Goal: Check status: Check status

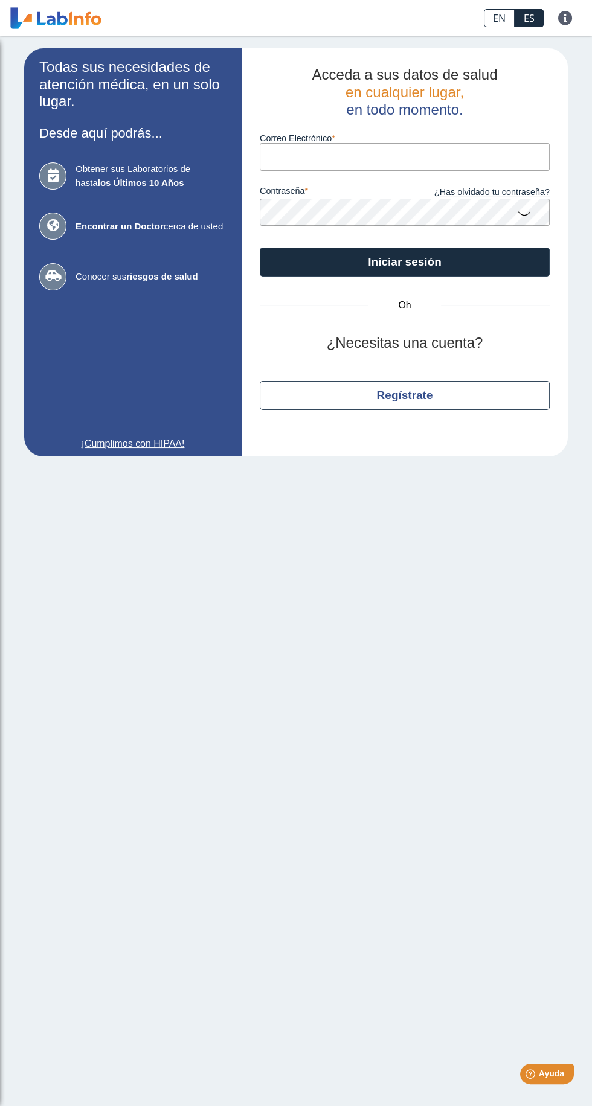
click at [383, 133] on label "Correo Electrónico" at bounding box center [405, 138] width 290 height 10
click at [383, 143] on input "Correo Electrónico" at bounding box center [405, 156] width 290 height 27
type input "[EMAIL_ADDRESS][DOMAIN_NAME]"
click at [260, 248] on button "Iniciar sesión" at bounding box center [405, 262] width 290 height 29
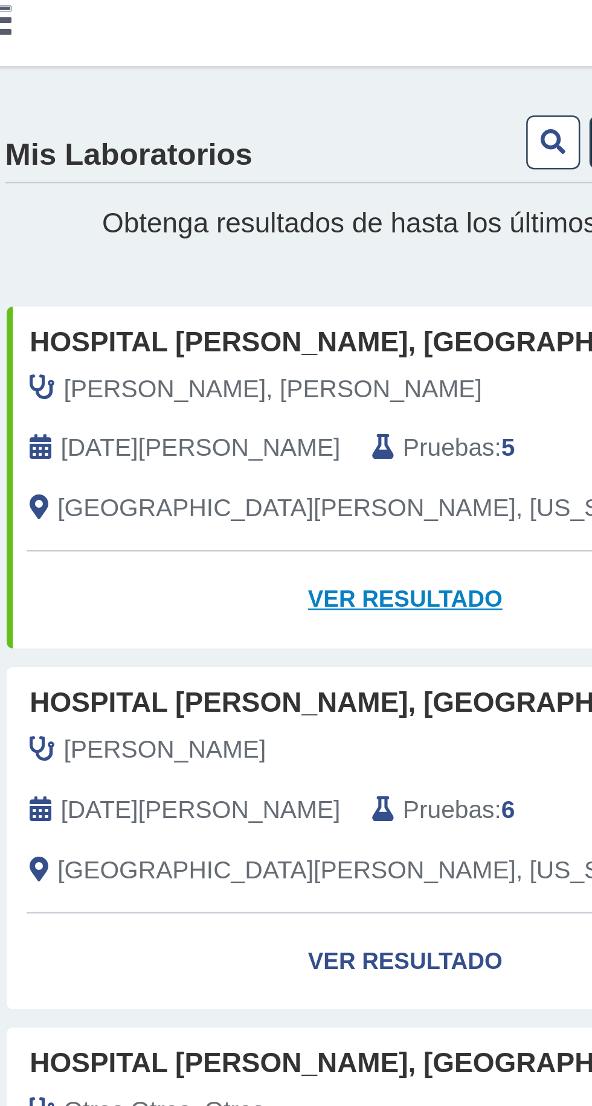
click at [193, 246] on font "Ver resultado" at bounding box center [175, 245] width 76 height 10
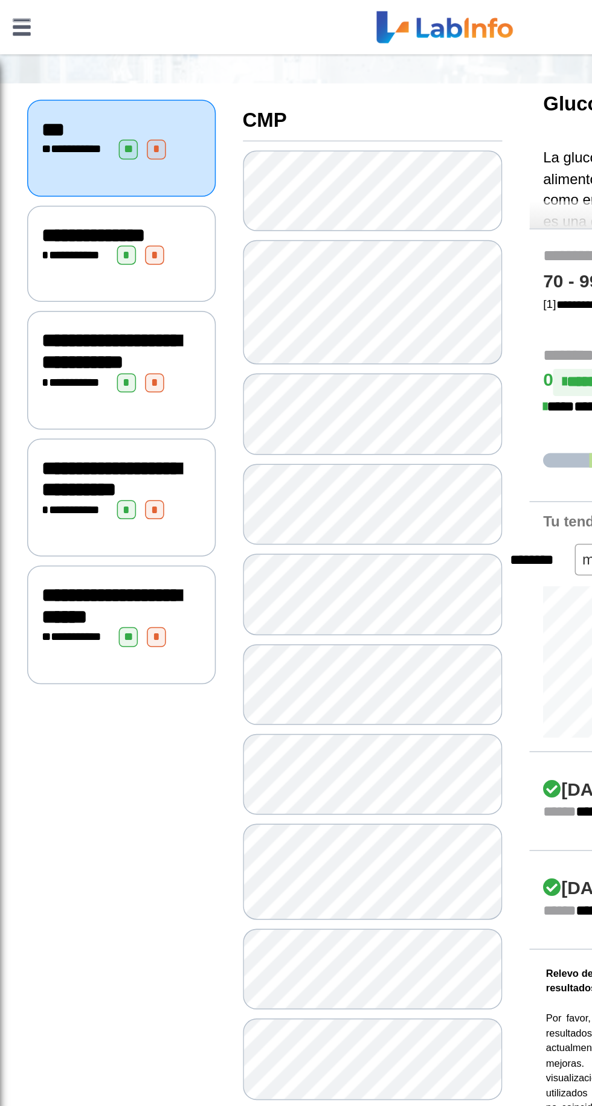
scroll to position [118, 0]
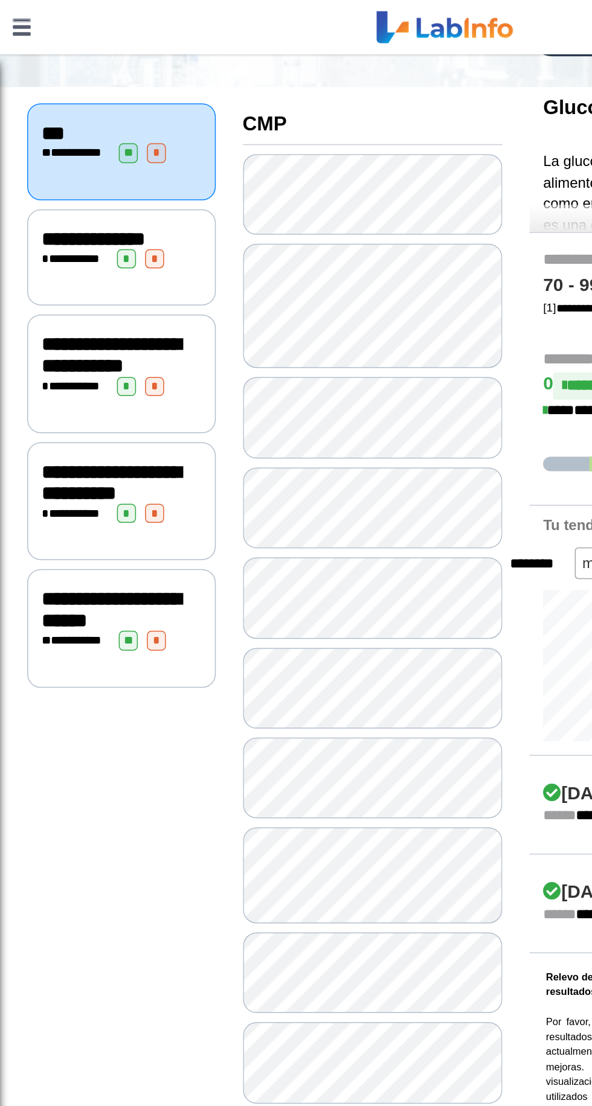
click at [98, 414] on font "**********" at bounding box center [74, 407] width 92 height 28
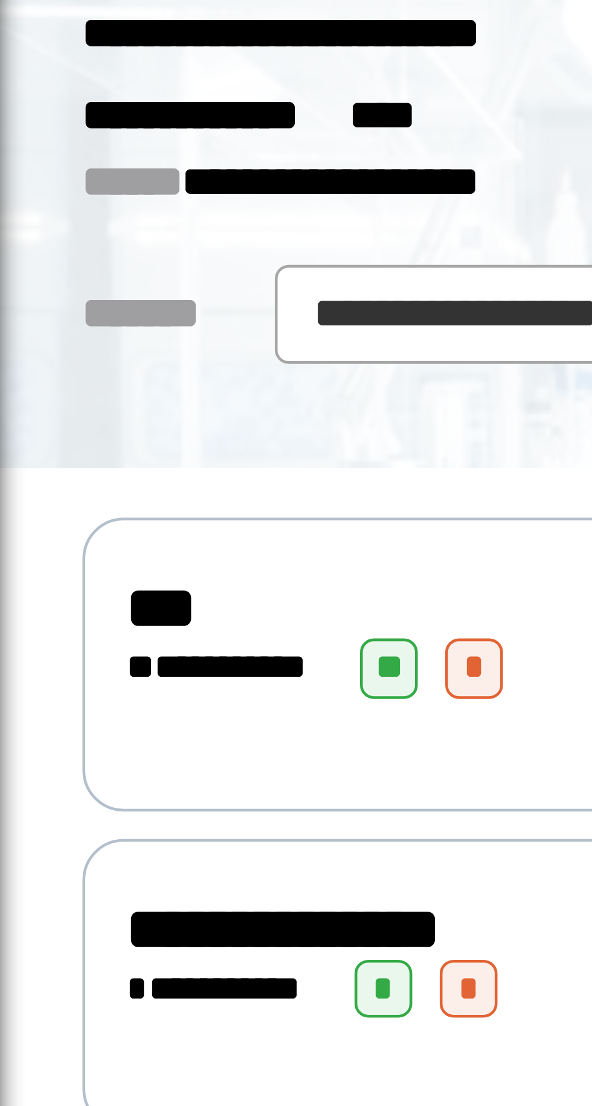
click at [89, 217] on font "**" at bounding box center [86, 220] width 6 height 8
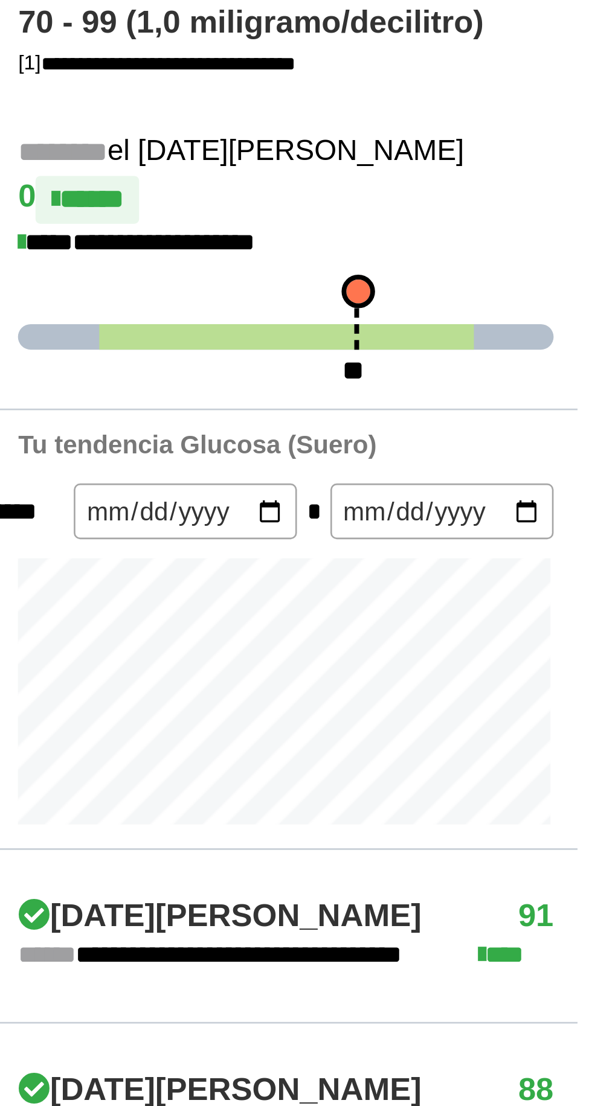
scroll to position [275, 0]
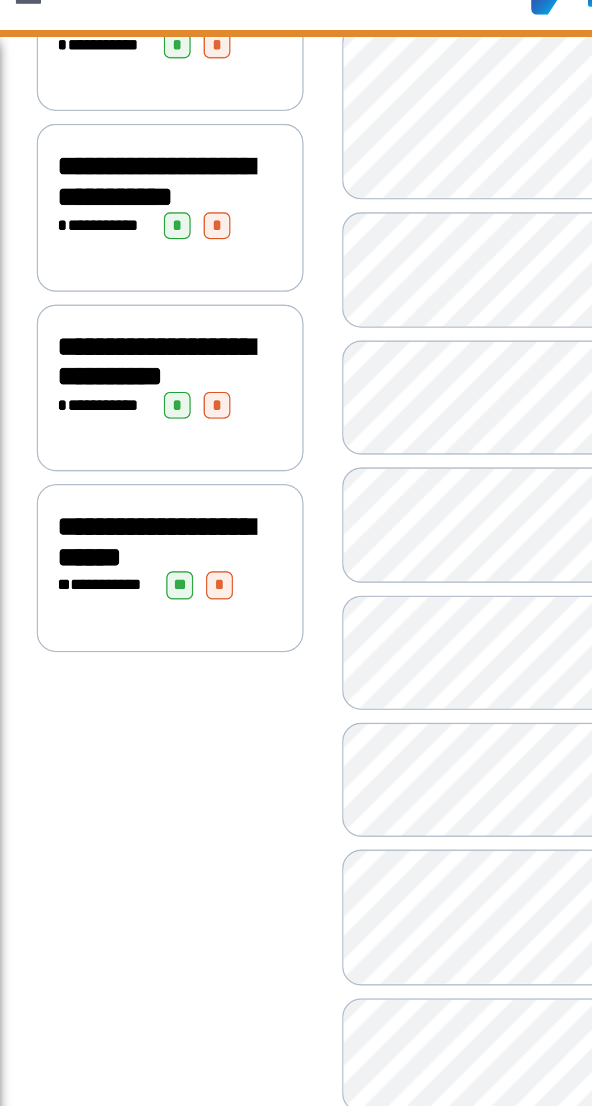
scroll to position [275, 0]
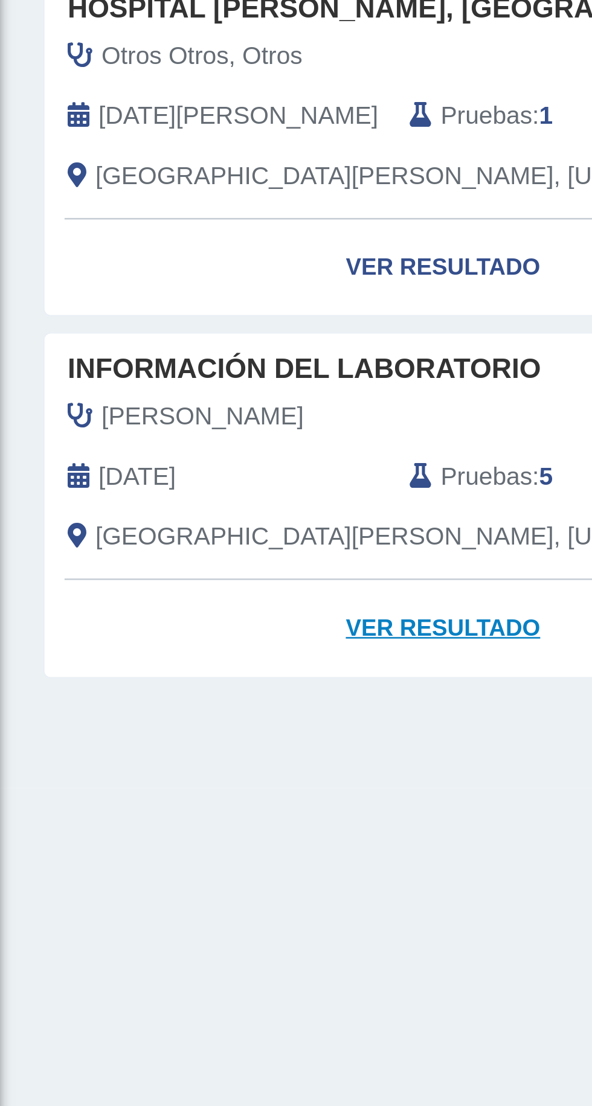
click at [186, 670] on font "Ver resultado" at bounding box center [175, 666] width 76 height 10
click at [180, 673] on link "Ver resultado" at bounding box center [175, 667] width 312 height 38
click at [176, 667] on font "Ver resultado" at bounding box center [175, 666] width 76 height 10
